Goal: Browse casually: Explore the website without a specific task or goal

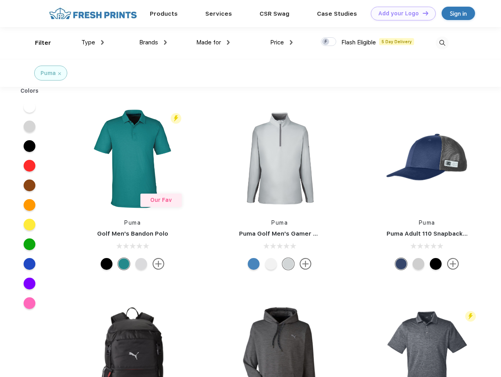
click at [400, 13] on link "Add your Logo Design Tool" at bounding box center [403, 14] width 65 height 14
click at [0, 0] on div "Design Tool" at bounding box center [0, 0] width 0 height 0
click at [422, 13] on link "Add your Logo Design Tool" at bounding box center [403, 14] width 65 height 14
click at [38, 43] on div "Filter" at bounding box center [43, 43] width 16 height 9
click at [93, 42] on span "Type" at bounding box center [88, 42] width 14 height 7
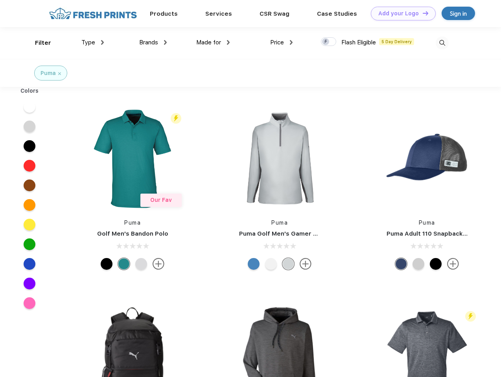
click at [153, 42] on span "Brands" at bounding box center [148, 42] width 19 height 7
click at [213, 42] on span "Made for" at bounding box center [208, 42] width 25 height 7
click at [281, 42] on span "Price" at bounding box center [277, 42] width 14 height 7
click at [329, 42] on div at bounding box center [328, 41] width 15 height 9
click at [326, 42] on input "checkbox" at bounding box center [323, 39] width 5 height 5
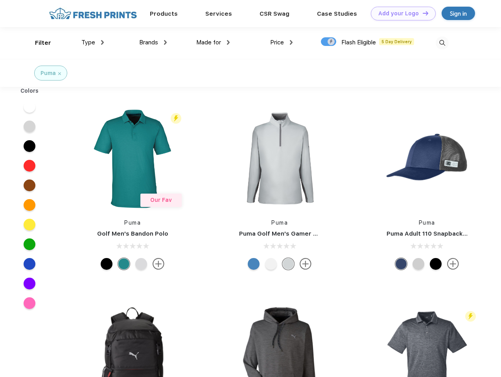
click at [442, 43] on img at bounding box center [441, 43] width 13 height 13
